Goal: Communication & Community: Answer question/provide support

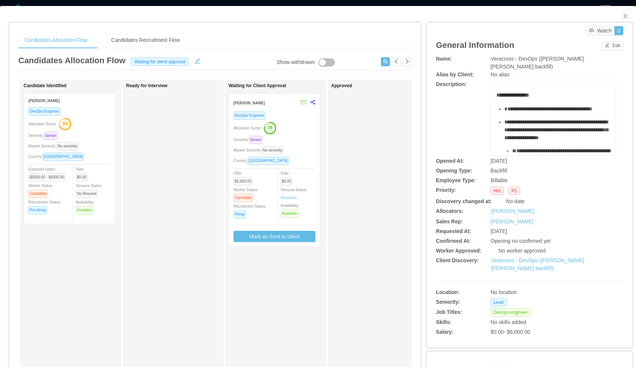
scroll to position [0, 107]
click at [624, 15] on icon "icon: close" at bounding box center [625, 16] width 4 height 4
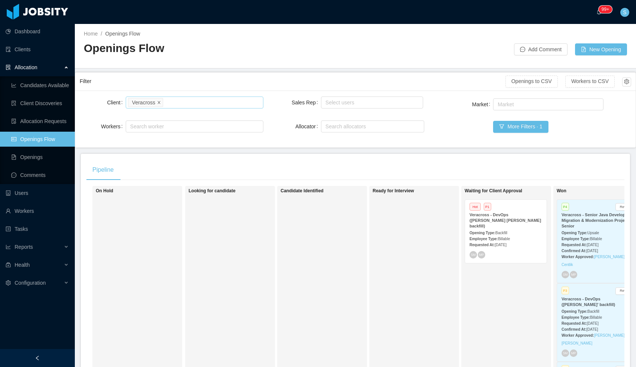
click at [161, 103] on icon "icon: close" at bounding box center [159, 102] width 4 height 4
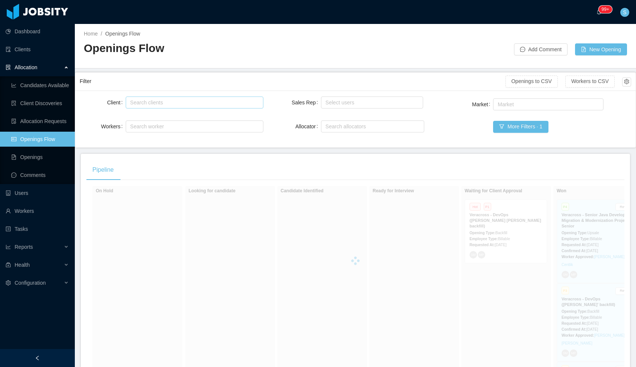
click at [161, 103] on div "Search clients" at bounding box center [192, 102] width 125 height 7
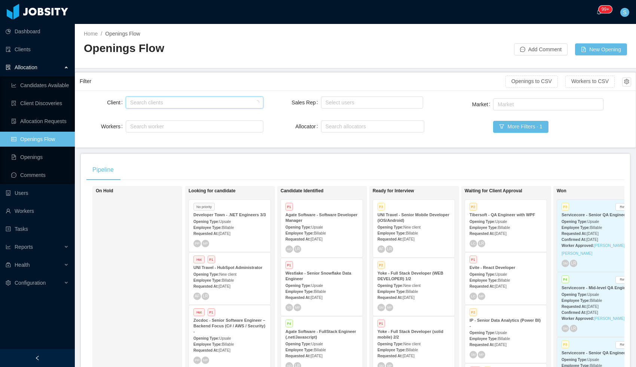
click at [153, 101] on div "Search clients" at bounding box center [192, 102] width 125 height 7
type input "*"
type input "**********"
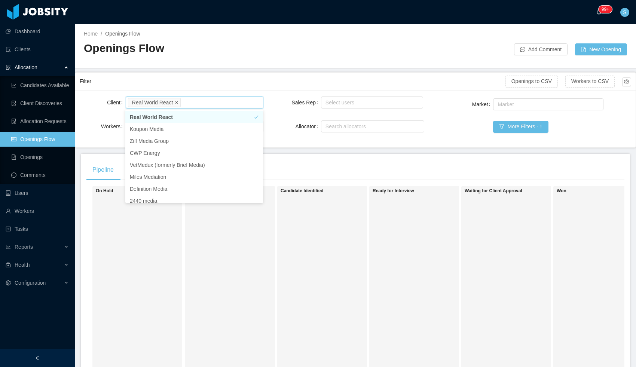
click at [176, 103] on icon "icon: close" at bounding box center [177, 102] width 4 height 4
click at [176, 103] on div "Search clients" at bounding box center [192, 102] width 125 height 7
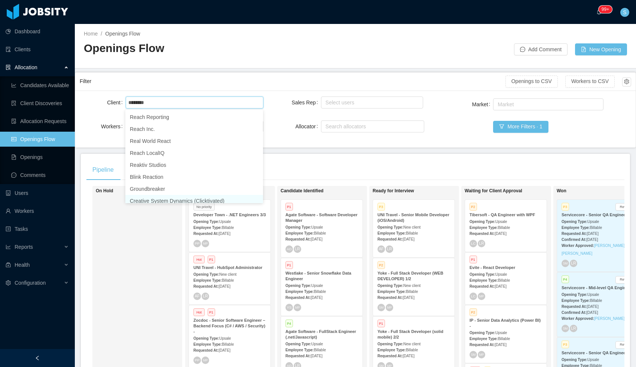
scroll to position [4, 0]
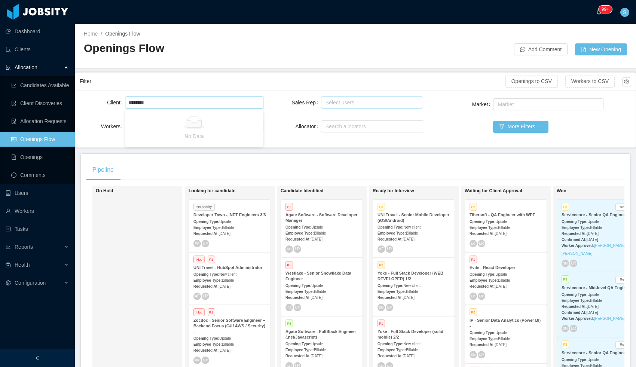
click at [389, 101] on div "Select users" at bounding box center [371, 102] width 90 height 7
type input "********"
type input "******"
click at [370, 116] on li "[PERSON_NAME]" at bounding box center [372, 117] width 103 height 12
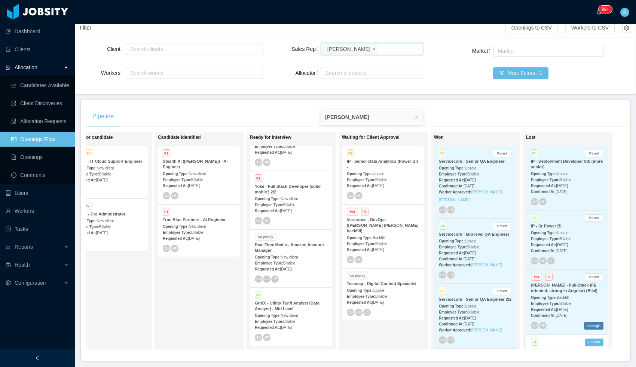
scroll to position [79, 0]
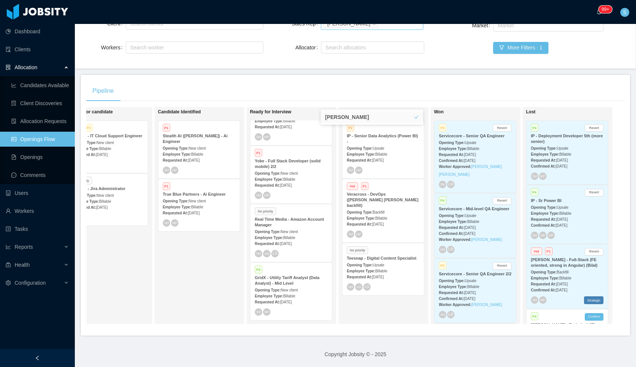
click at [290, 239] on div "Requested At: [DATE]" at bounding box center [291, 243] width 73 height 8
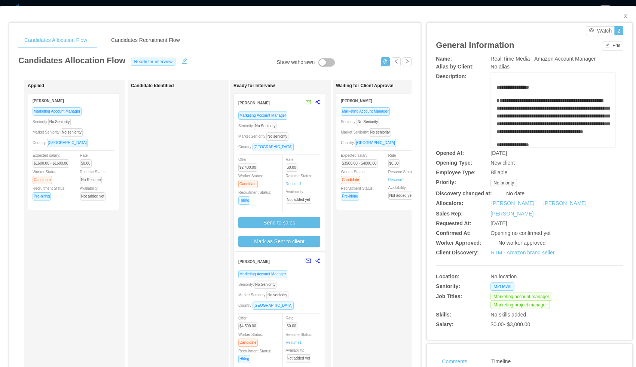
click at [303, 129] on div "Seniority: No Seniority" at bounding box center [279, 126] width 82 height 9
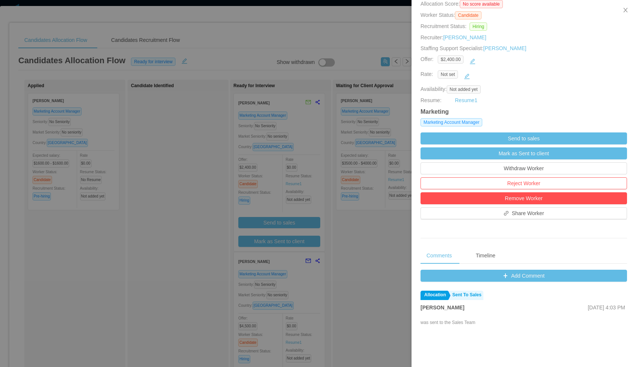
scroll to position [92, 0]
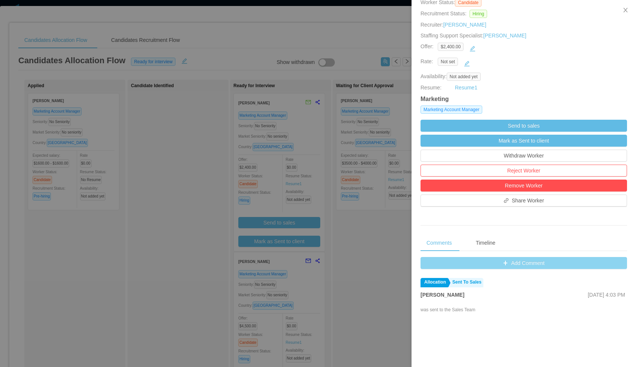
click at [503, 261] on button "Add Comment" at bounding box center [524, 263] width 207 height 12
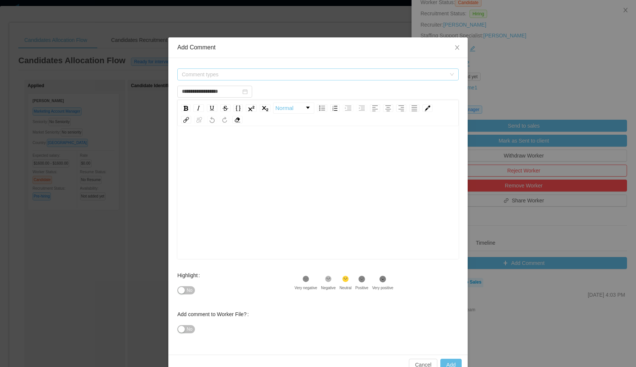
click at [235, 73] on span "Comment types" at bounding box center [314, 74] width 264 height 7
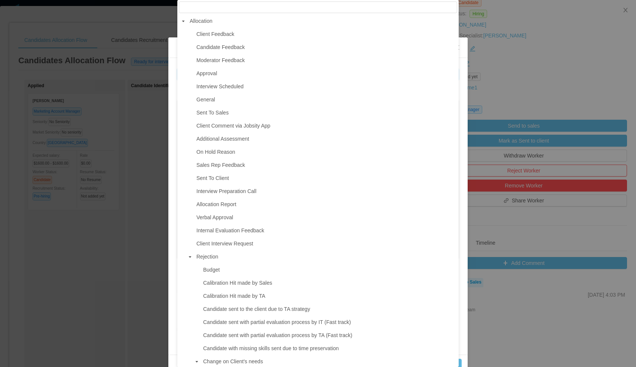
click at [208, 32] on span "Client Feedback" at bounding box center [215, 34] width 38 height 6
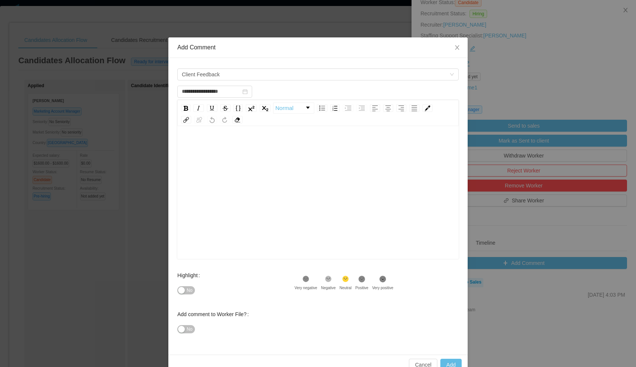
click at [212, 137] on div "rdw-wrapper" at bounding box center [317, 193] width 281 height 131
type input "**********"
click at [445, 361] on button "Add" at bounding box center [450, 365] width 21 height 12
